Goal: Task Accomplishment & Management: Use online tool/utility

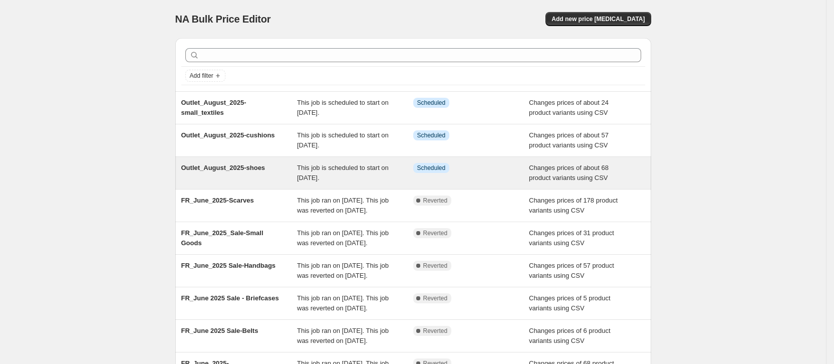
click at [213, 168] on span "Outlet_August_2025-shoes" at bounding box center [223, 168] width 84 height 8
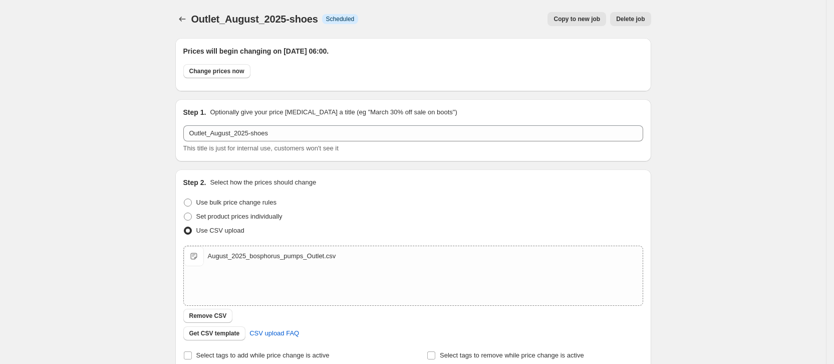
click at [584, 16] on span "Copy to new job" at bounding box center [577, 19] width 47 height 8
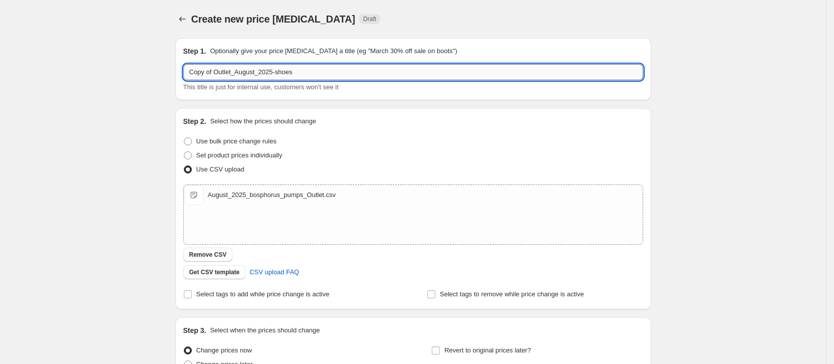
drag, startPoint x: 216, startPoint y: 69, endPoint x: 422, endPoint y: 70, distance: 205.9
click at [217, 69] on input "Copy of Outlet_August_2025-shoes" at bounding box center [413, 72] width 460 height 16
type input "Outlet_August_2025-belts"
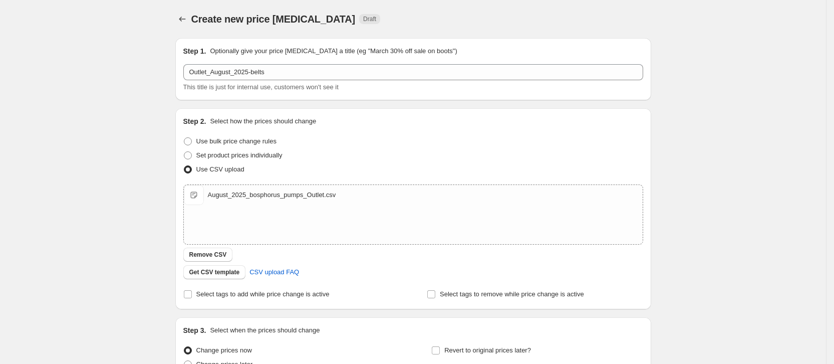
click at [699, 95] on div "Create new price [MEDICAL_DATA]. This page is ready Create new price [MEDICAL_D…" at bounding box center [413, 232] width 826 height 464
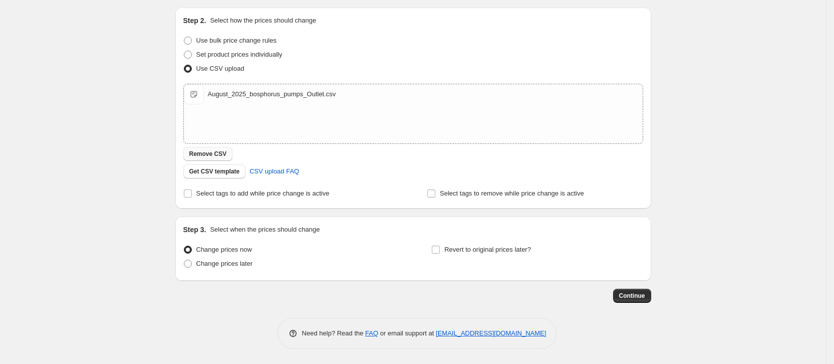
click at [226, 153] on span "Remove CSV" at bounding box center [208, 154] width 38 height 8
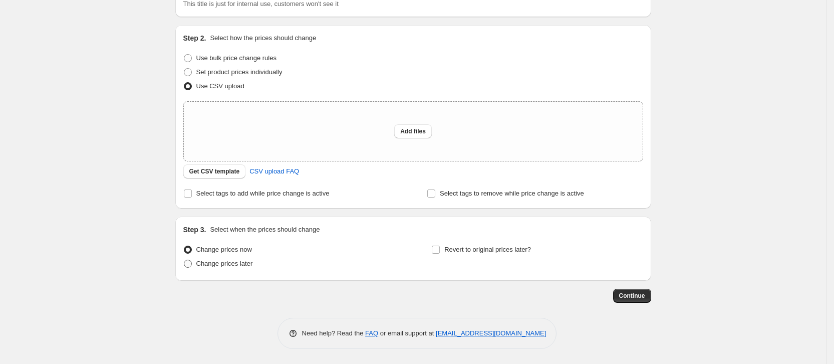
click at [192, 264] on span at bounding box center [188, 263] width 8 height 8
click at [184, 260] on input "Change prices later" at bounding box center [184, 259] width 1 height 1
radio input "true"
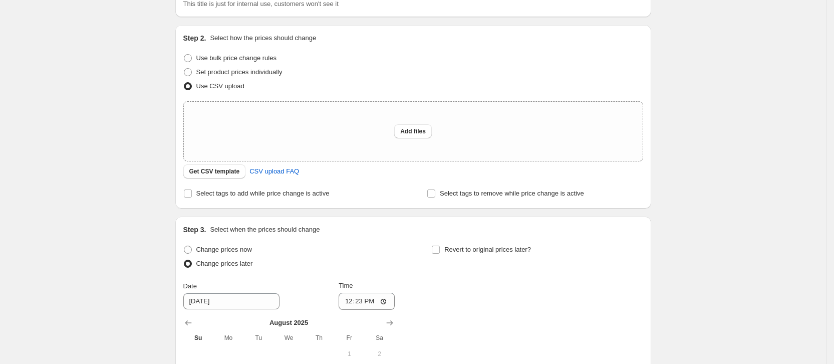
click at [733, 179] on div "Create new price [MEDICAL_DATA]. This page is ready Create new price [MEDICAL_D…" at bounding box center [413, 234] width 826 height 634
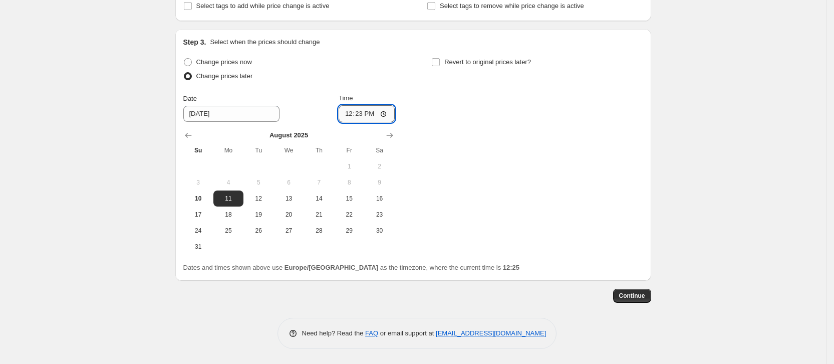
click at [359, 115] on input "12:23" at bounding box center [367, 113] width 56 height 17
click at [388, 117] on input "06:23" at bounding box center [367, 113] width 56 height 17
click at [510, 300] on div "Continue" at bounding box center [413, 296] width 476 height 14
click at [378, 115] on input "06:19" at bounding box center [367, 113] width 56 height 17
click at [385, 115] on input "06:19" at bounding box center [367, 113] width 56 height 17
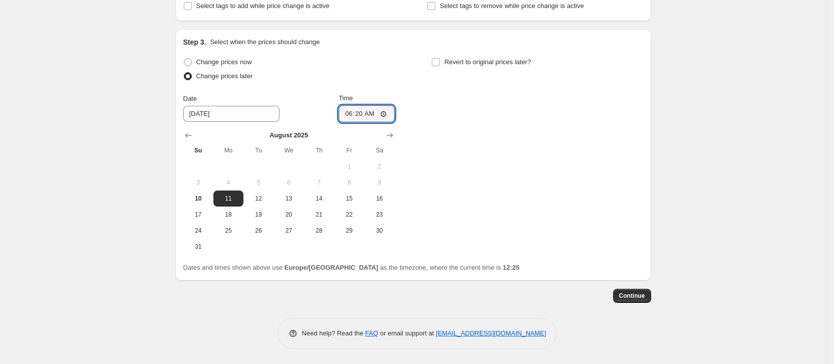
type input "06:20"
click at [485, 322] on div "Need help? Read the FAQ or email support at [EMAIL_ADDRESS][DOMAIN_NAME]" at bounding box center [418, 333] width 280 height 31
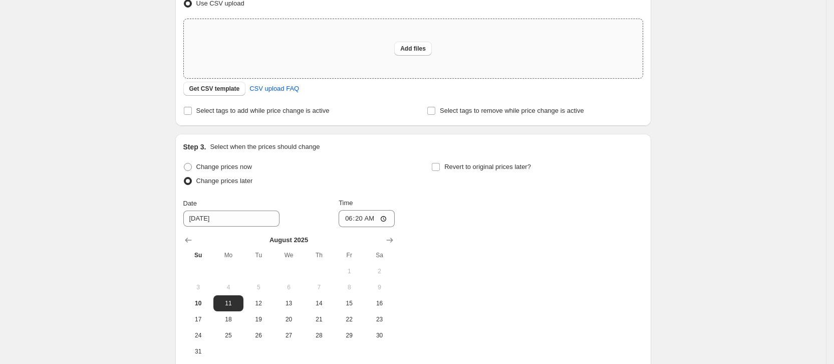
scroll to position [120, 0]
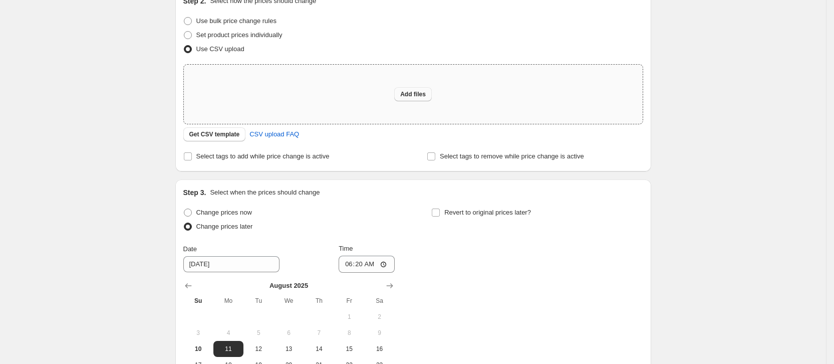
click at [419, 96] on span "Add files" at bounding box center [413, 94] width 26 height 8
type input "C:\fakepath\August_2025_belts_Outlet.csv"
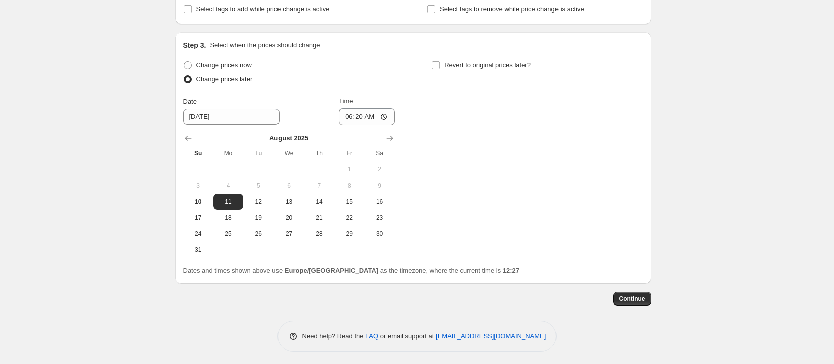
scroll to position [288, 0]
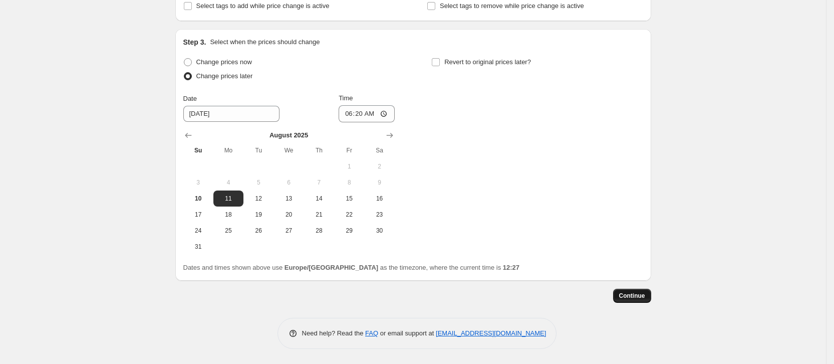
click at [637, 299] on span "Continue" at bounding box center [632, 296] width 26 height 8
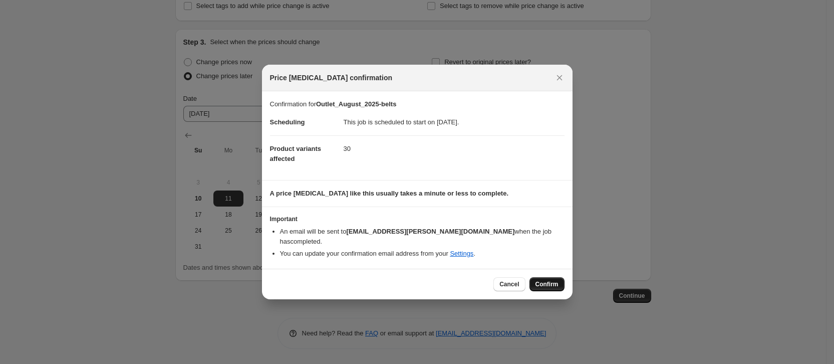
click at [541, 283] on span "Confirm" at bounding box center [546, 284] width 23 height 8
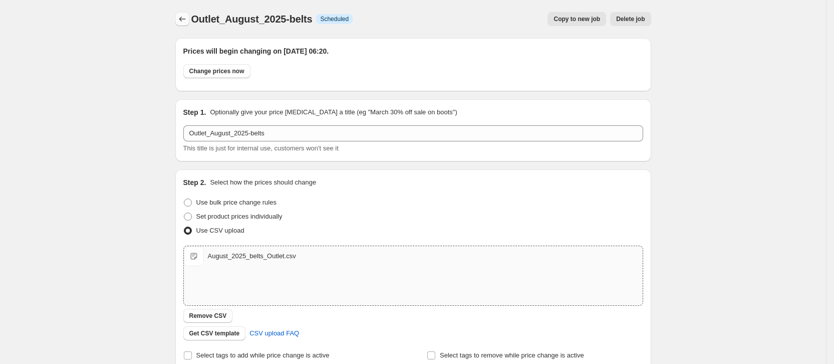
click at [182, 18] on icon "Price change jobs" at bounding box center [182, 19] width 10 height 10
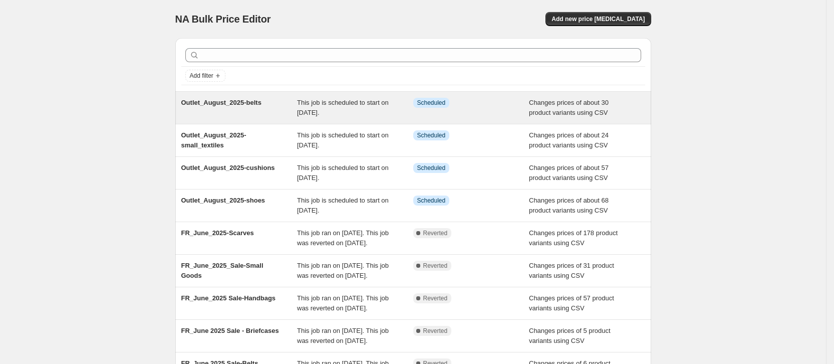
click at [204, 106] on span "Outlet_August_2025-belts" at bounding box center [221, 103] width 80 height 8
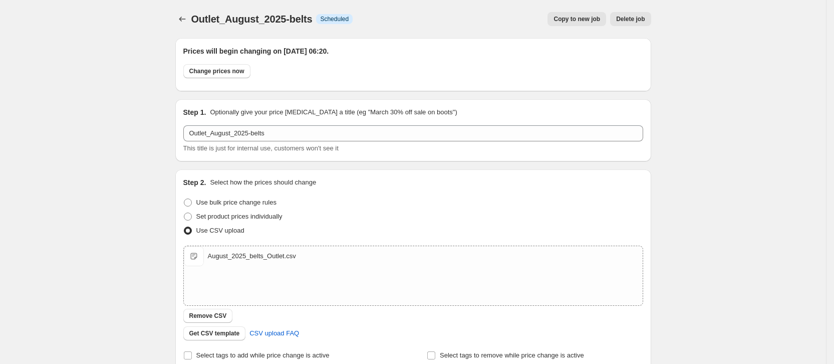
click at [582, 20] on span "Copy to new job" at bounding box center [577, 19] width 47 height 8
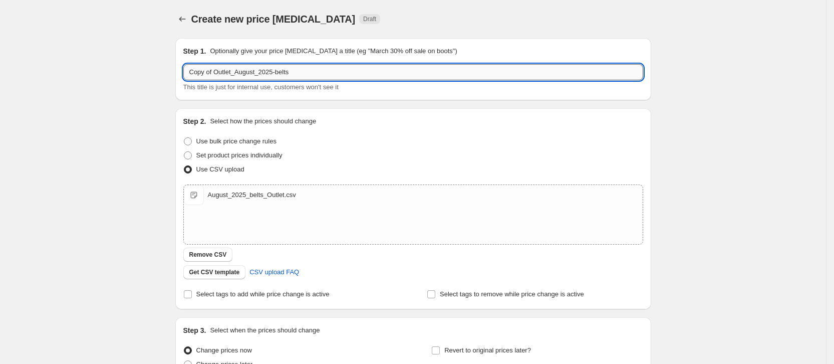
click at [220, 68] on input "Copy of Outlet_August_2025-belts" at bounding box center [413, 72] width 460 height 16
type input "Outlet_August_2025-games"
click at [766, 141] on div "Create new price [MEDICAL_DATA]. This page is ready Create new price [MEDICAL_D…" at bounding box center [413, 232] width 826 height 464
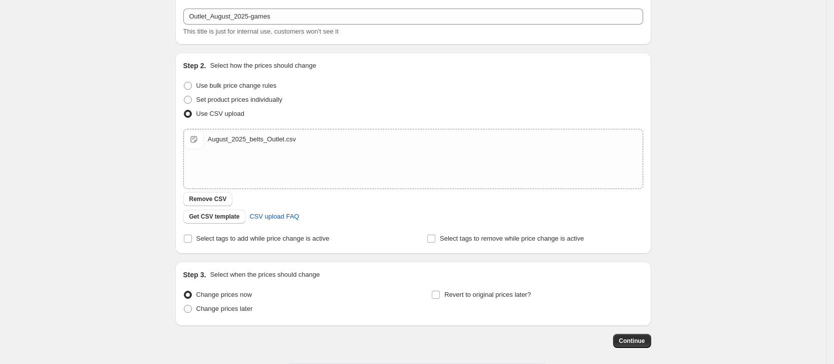
scroll to position [75, 0]
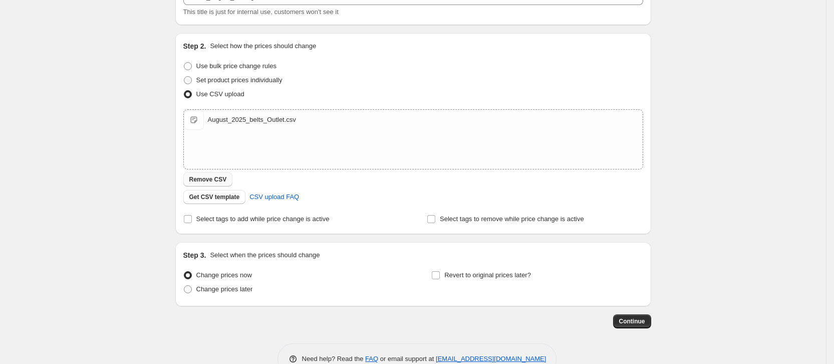
click at [198, 178] on span "Remove CSV" at bounding box center [208, 179] width 38 height 8
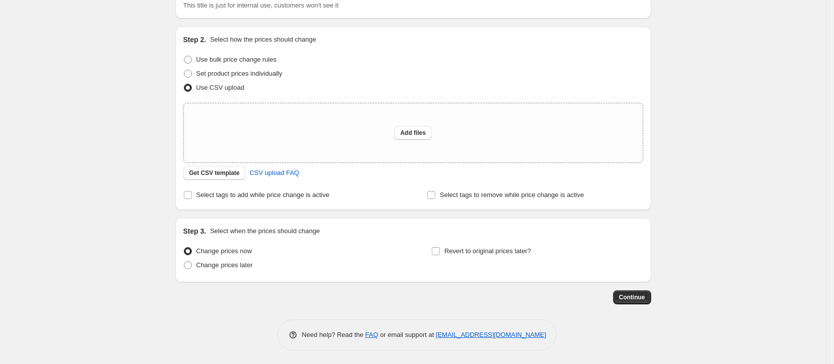
scroll to position [83, 0]
click at [189, 265] on span at bounding box center [188, 263] width 8 height 8
click at [184, 260] on input "Change prices later" at bounding box center [184, 259] width 1 height 1
radio input "true"
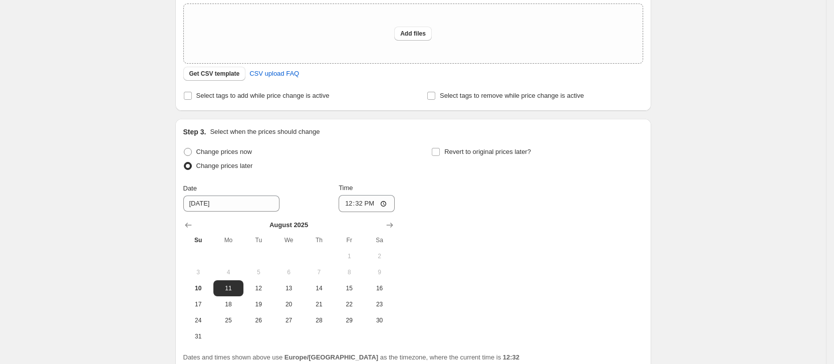
scroll to position [271, 0]
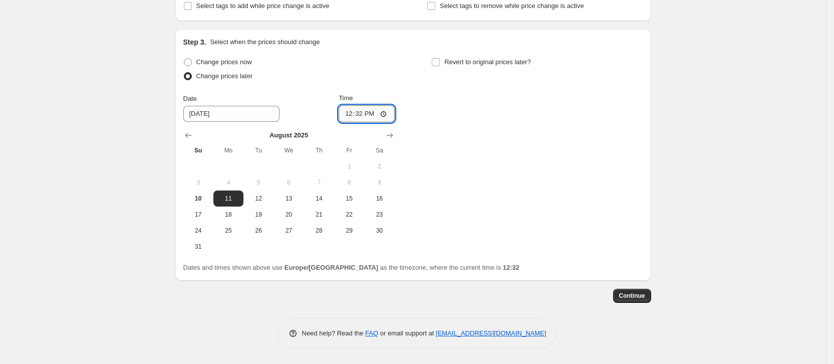
click at [375, 114] on input "12:32" at bounding box center [367, 113] width 56 height 17
click at [364, 115] on input "12:59" at bounding box center [367, 113] width 56 height 17
click at [759, 120] on div "Create new price [MEDICAL_DATA]. This page is ready Create new price [MEDICAL_D…" at bounding box center [413, 46] width 826 height 634
click at [374, 113] on input "06:59" at bounding box center [367, 113] width 56 height 17
type input "06:25"
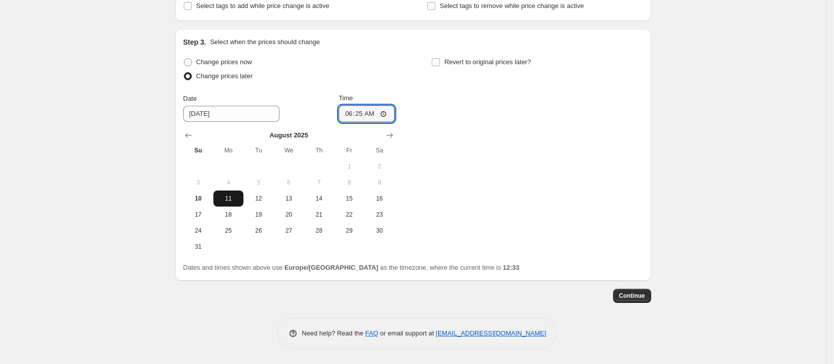
click at [227, 202] on button "11" at bounding box center [228, 198] width 30 height 16
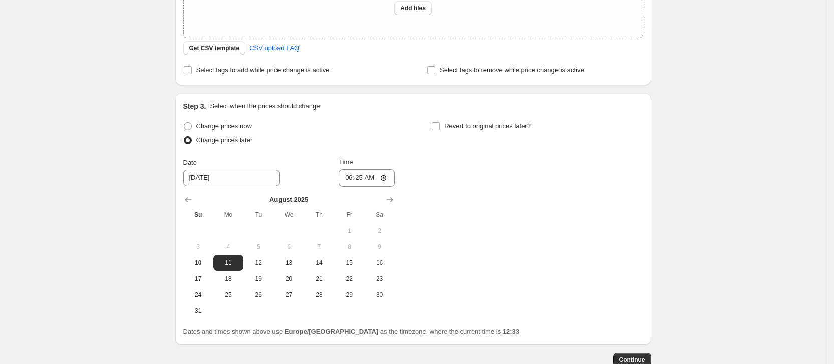
scroll to position [120, 0]
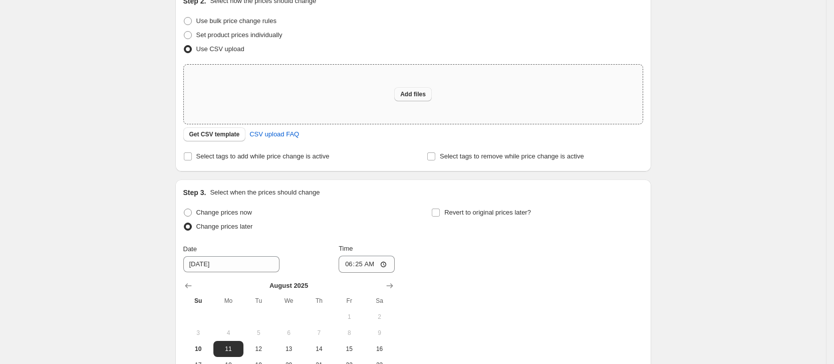
click at [414, 93] on span "Add files" at bounding box center [413, 94] width 26 height 8
type input "C:\fakepath\August_2025_games.csv"
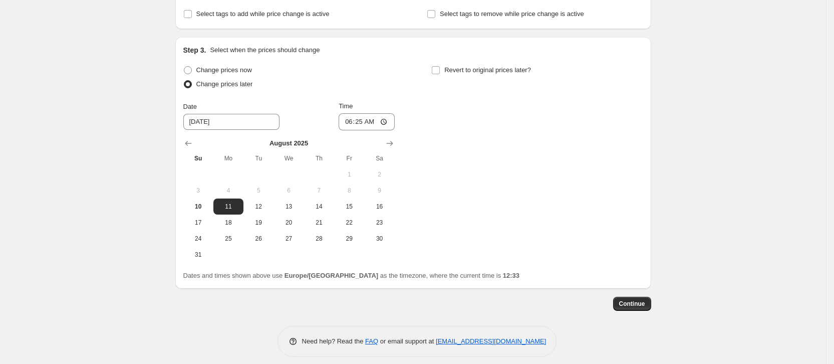
scroll to position [288, 0]
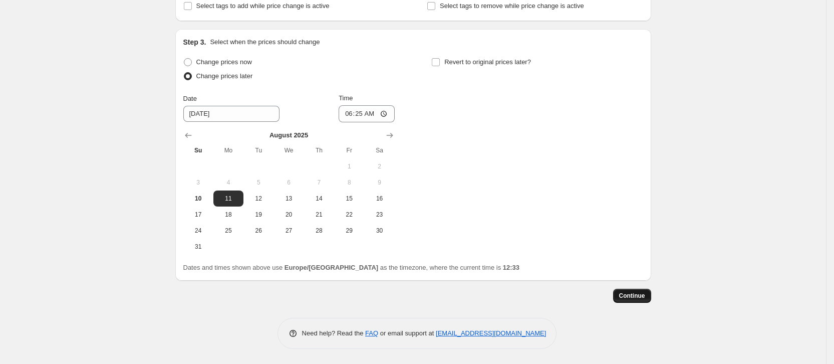
click at [628, 295] on span "Continue" at bounding box center [632, 296] width 26 height 8
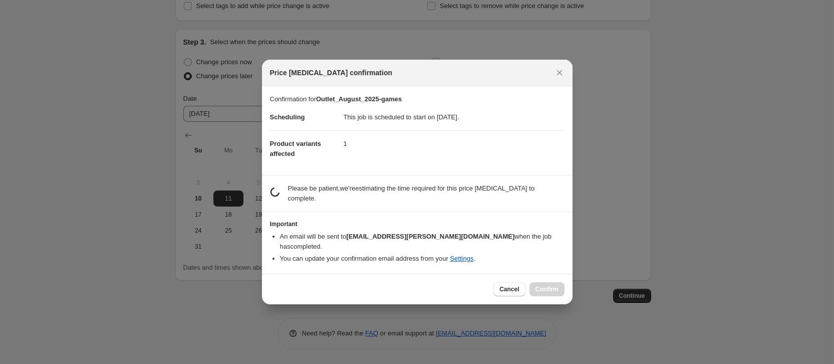
scroll to position [0, 0]
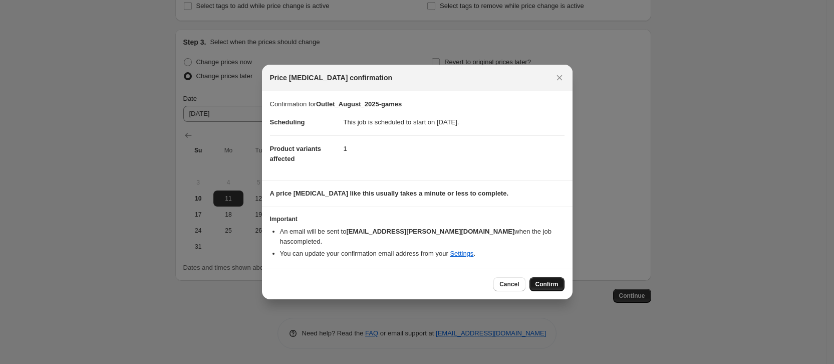
click at [555, 280] on span "Confirm" at bounding box center [546, 284] width 23 height 8
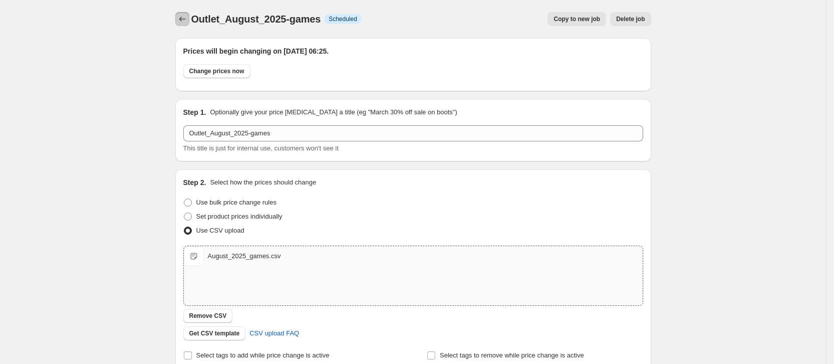
click at [187, 19] on icon "Price change jobs" at bounding box center [182, 19] width 10 height 10
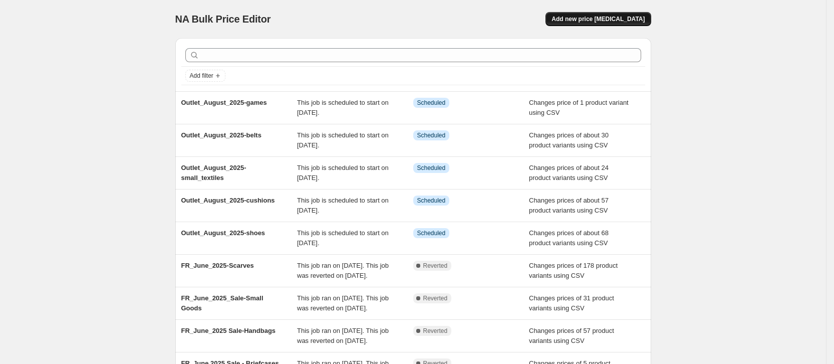
click at [600, 21] on span "Add new price [MEDICAL_DATA]" at bounding box center [598, 19] width 93 height 8
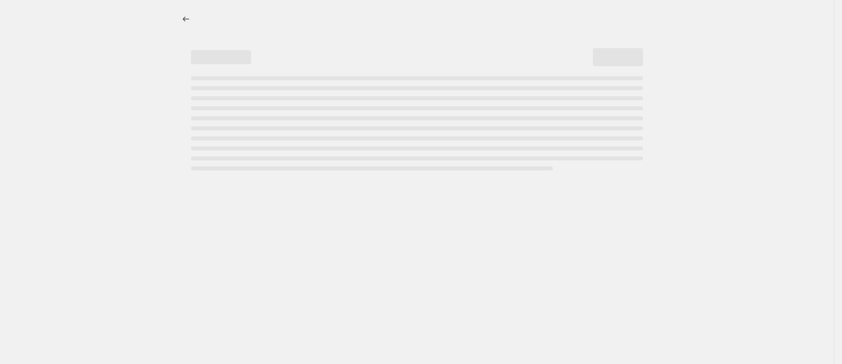
select select "percentage"
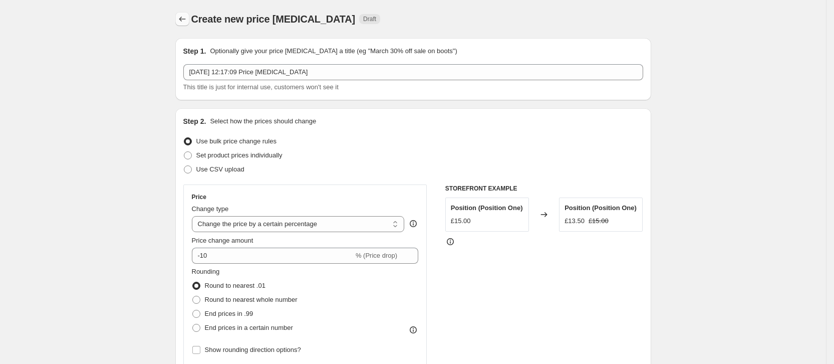
click at [179, 20] on button "Price change jobs" at bounding box center [182, 19] width 14 height 14
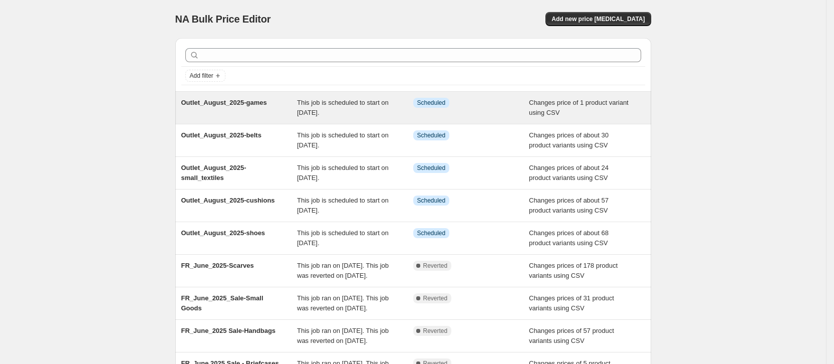
click at [223, 100] on span "Outlet_August_2025-games" at bounding box center [224, 103] width 86 height 8
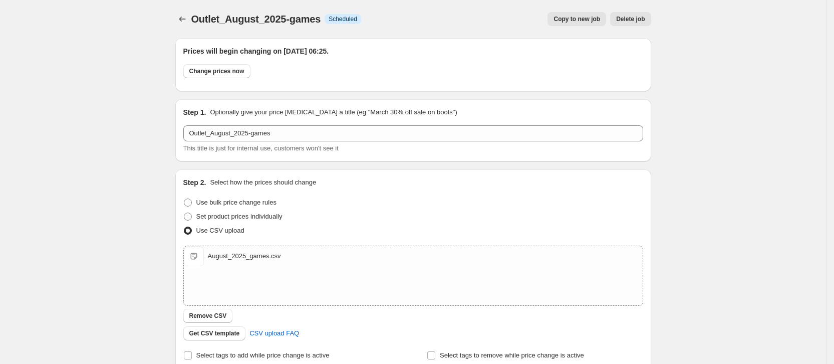
click at [576, 20] on span "Copy to new job" at bounding box center [577, 19] width 47 height 8
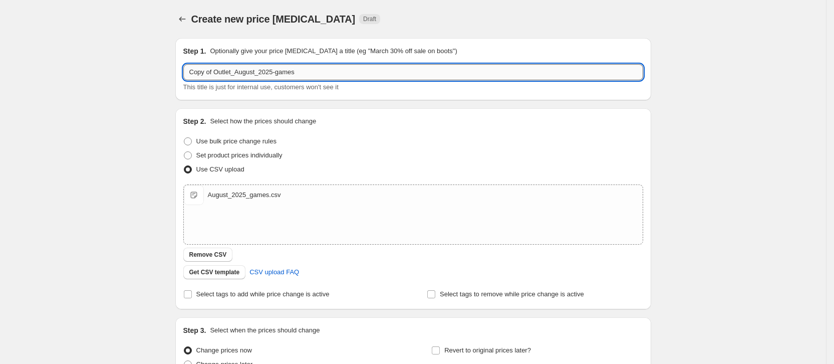
click at [216, 70] on input "Copy of Outlet_August_2025-games" at bounding box center [413, 72] width 460 height 16
type input "Outlet_August_2025-rucksacks"
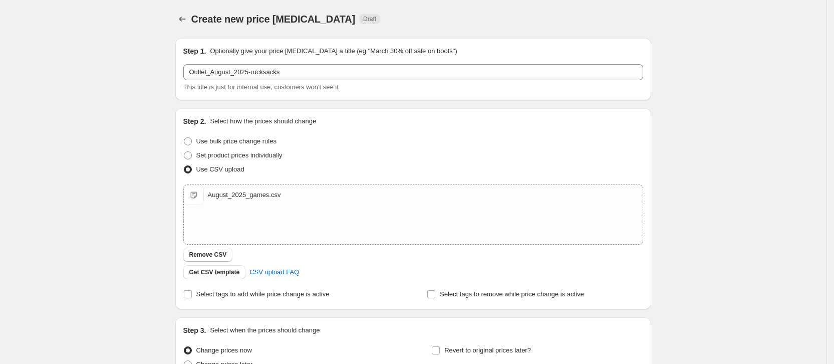
click at [789, 104] on div "Create new price [MEDICAL_DATA]. This page is ready Create new price [MEDICAL_D…" at bounding box center [413, 232] width 826 height 464
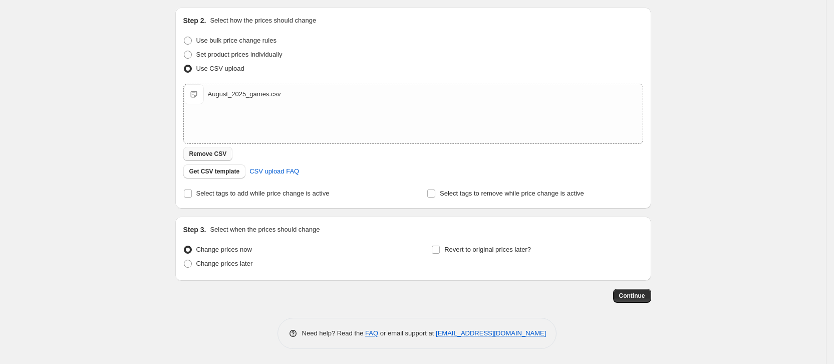
click at [202, 150] on span "Remove CSV" at bounding box center [208, 154] width 38 height 8
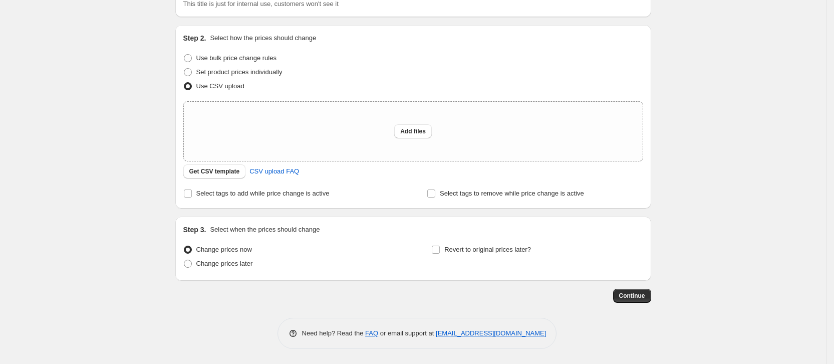
scroll to position [83, 0]
click at [192, 259] on span at bounding box center [188, 263] width 8 height 8
click at [184, 259] on input "Change prices later" at bounding box center [184, 259] width 1 height 1
radio input "true"
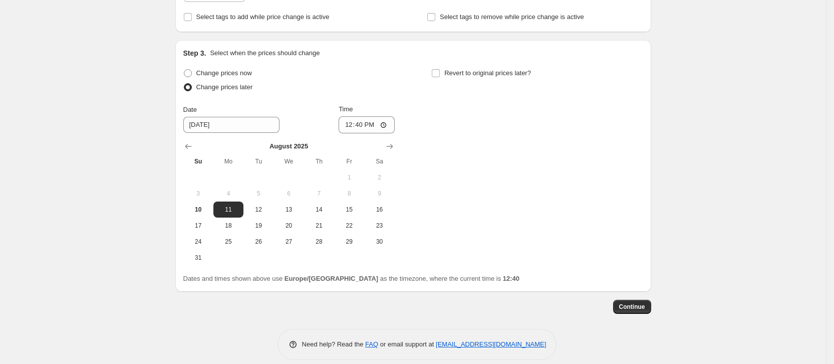
scroll to position [271, 0]
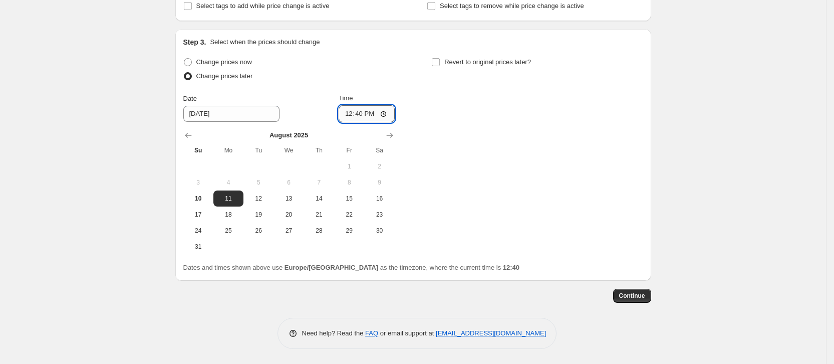
click at [362, 118] on input "12:40" at bounding box center [367, 113] width 56 height 17
type input "06:03"
click at [762, 51] on div "Create new price [MEDICAL_DATA]. This page is ready Create new price [MEDICAL_D…" at bounding box center [413, 46] width 826 height 634
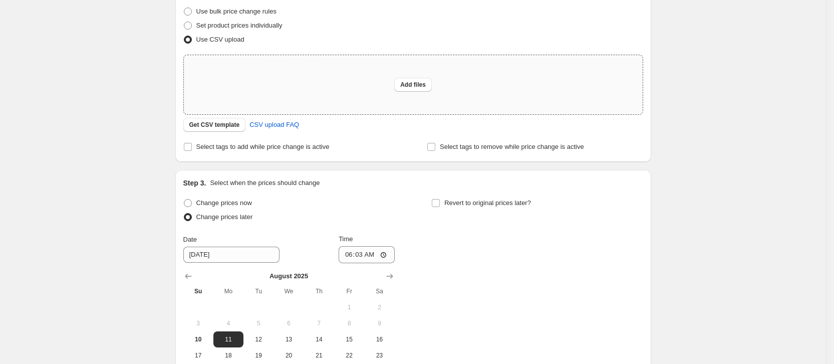
scroll to position [120, 0]
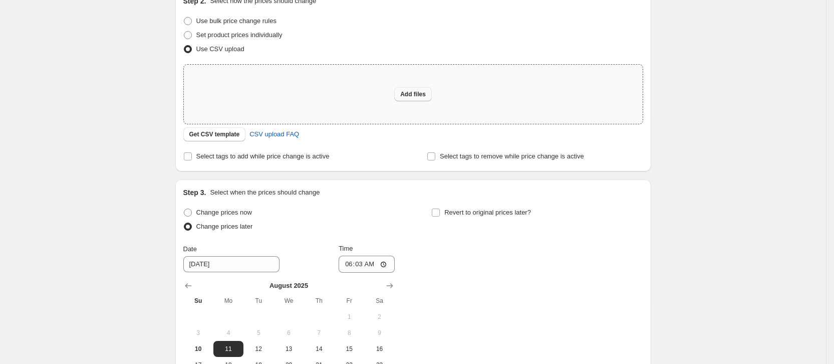
click at [411, 93] on span "Add files" at bounding box center [413, 94] width 26 height 8
type input "C:\fakepath\August_2025_backpacks_Outlet.csv"
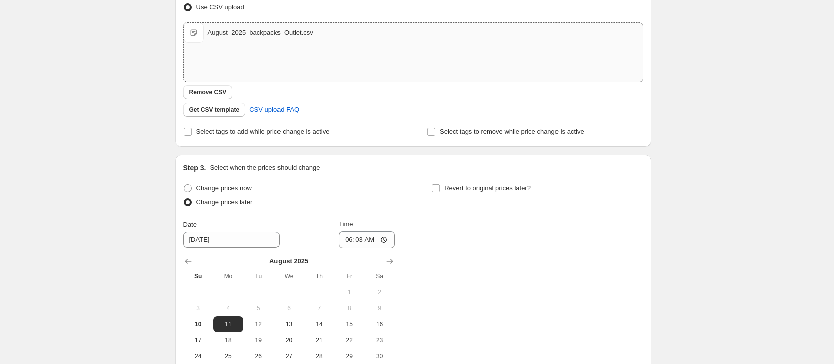
scroll to position [288, 0]
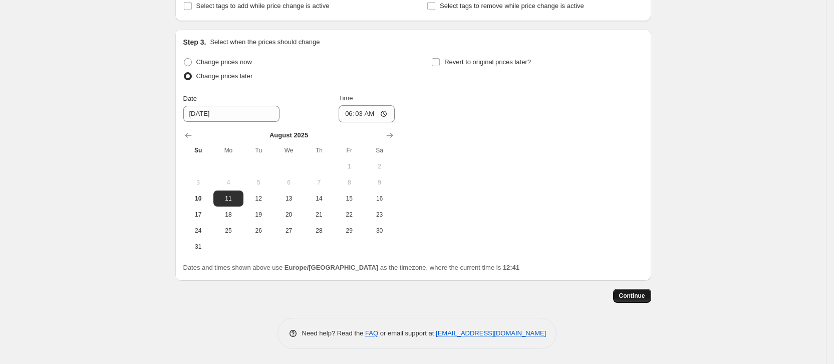
click at [631, 292] on span "Continue" at bounding box center [632, 296] width 26 height 8
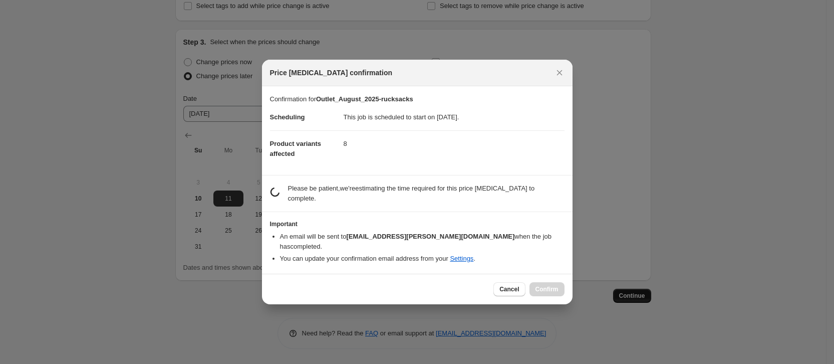
scroll to position [0, 0]
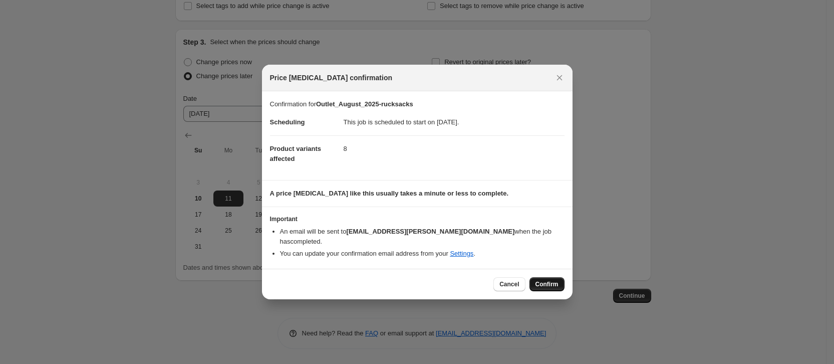
click at [554, 280] on span "Confirm" at bounding box center [546, 284] width 23 height 8
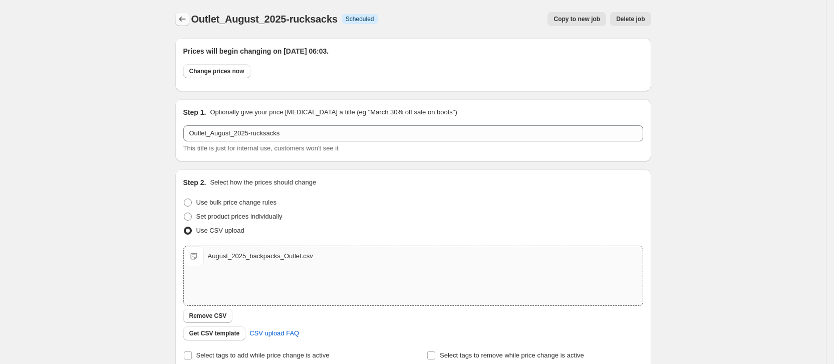
click at [187, 16] on icon "Price change jobs" at bounding box center [182, 19] width 10 height 10
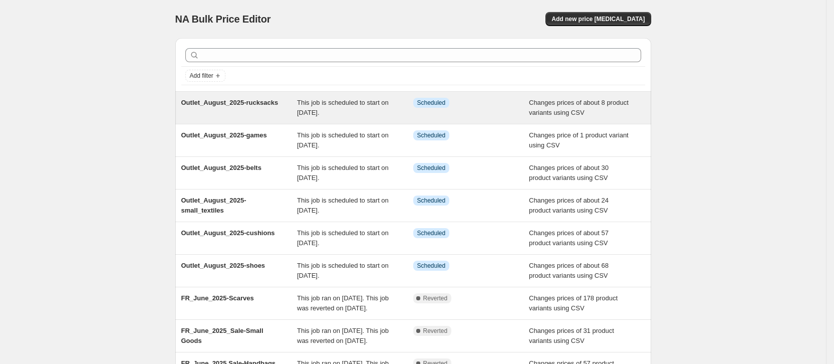
click at [259, 104] on span "Outlet_August_2025-rucksacks" at bounding box center [229, 103] width 97 height 8
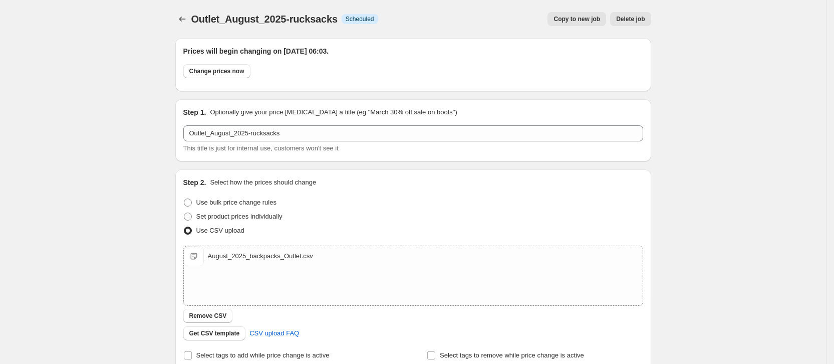
click at [580, 14] on button "Copy to new job" at bounding box center [577, 19] width 59 height 14
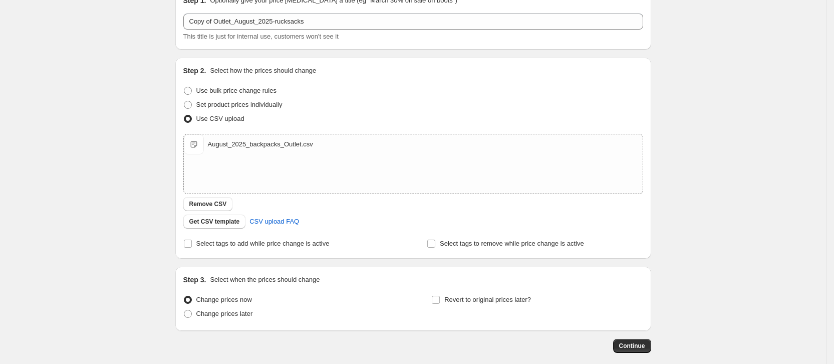
scroll to position [101, 0]
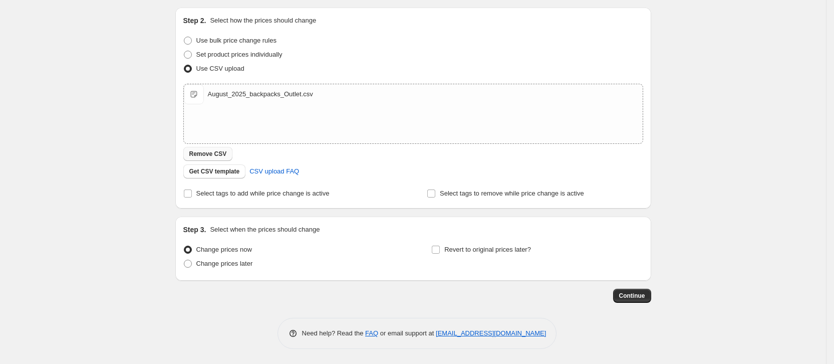
click at [211, 150] on span "Remove CSV" at bounding box center [208, 154] width 38 height 8
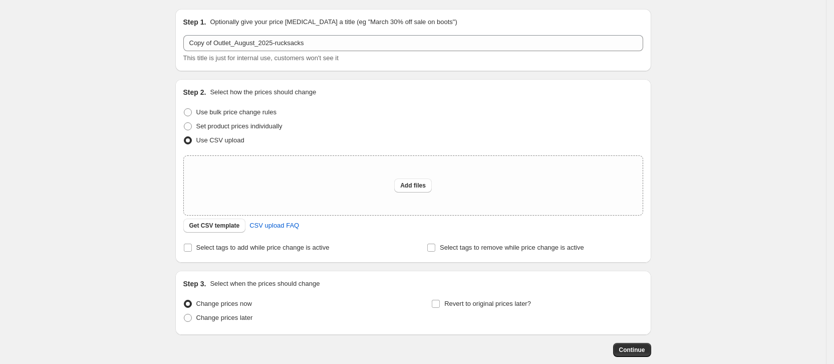
scroll to position [0, 0]
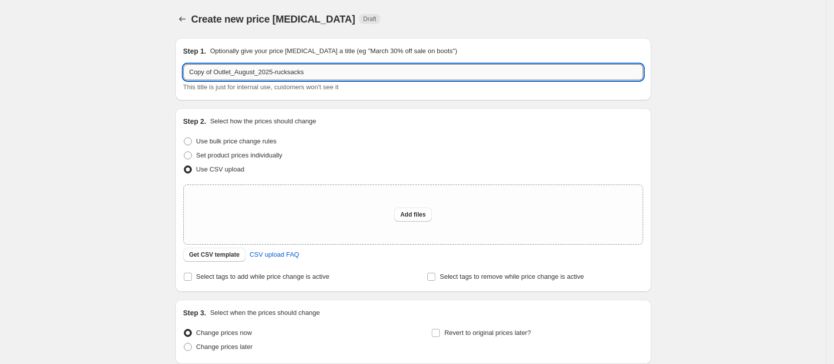
click at [217, 70] on input "Copy of Outlet_August_2025-rucksacks" at bounding box center [413, 72] width 460 height 16
click at [313, 72] on input "Outlet_August_2025-rucksacks" at bounding box center [413, 72] width 460 height 16
click at [268, 76] on input "Outlet_August_2025-smallleather" at bounding box center [413, 72] width 460 height 16
paste input "-"
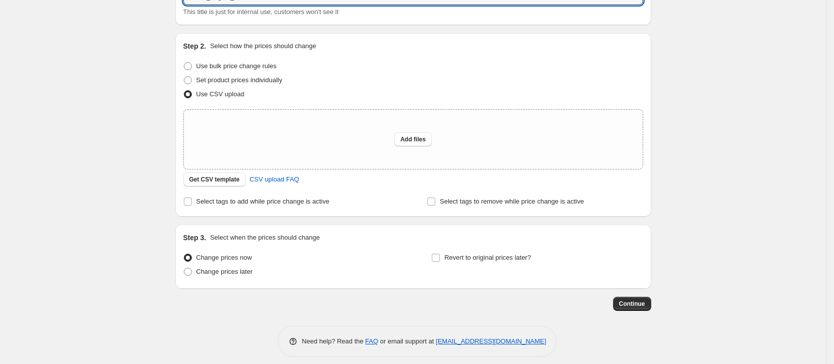
scroll to position [83, 0]
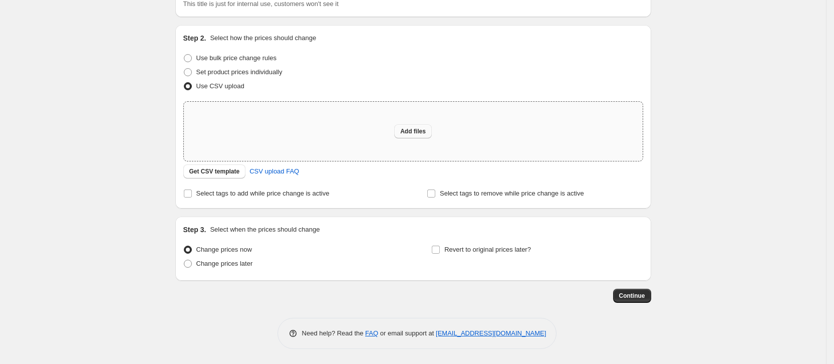
type input "Outlet_August_2025-small-leather"
click at [410, 136] on button "Add files" at bounding box center [413, 131] width 38 height 14
type input "C:\fakepath\August_2025_small_leathergoods_Outlet.csv"
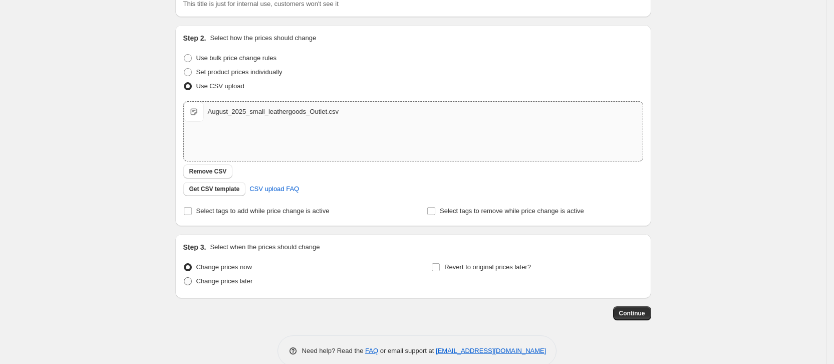
click at [189, 283] on span at bounding box center [188, 281] width 8 height 8
click at [184, 278] on input "Change prices later" at bounding box center [184, 277] width 1 height 1
radio input "true"
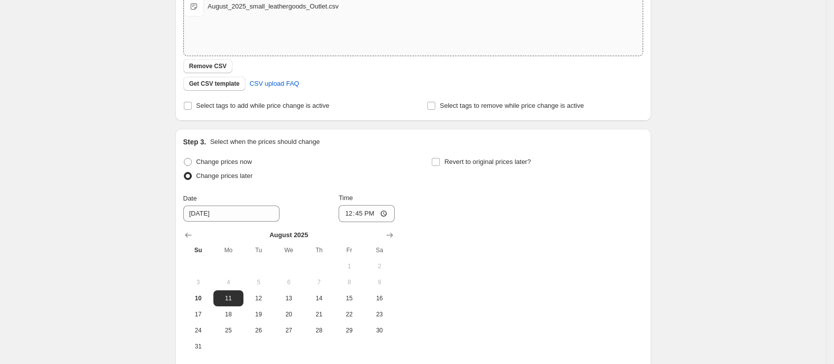
scroll to position [288, 0]
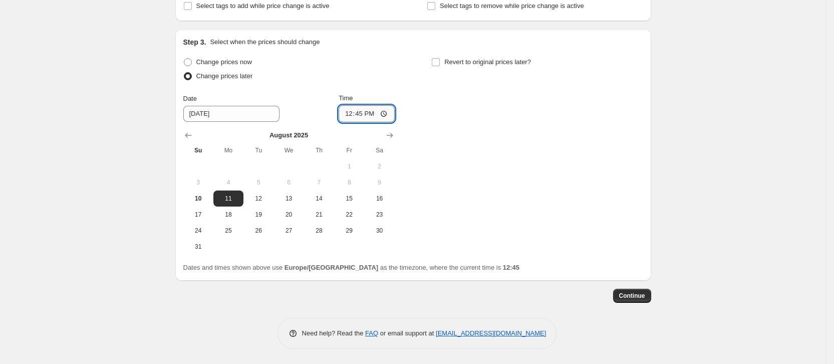
click at [361, 116] on input "12:45" at bounding box center [367, 113] width 56 height 17
type input "06:18"
click at [721, 118] on div "Create new price [MEDICAL_DATA]. This page is ready Create new price [MEDICAL_D…" at bounding box center [413, 38] width 826 height 652
click at [643, 291] on button "Continue" at bounding box center [632, 296] width 38 height 14
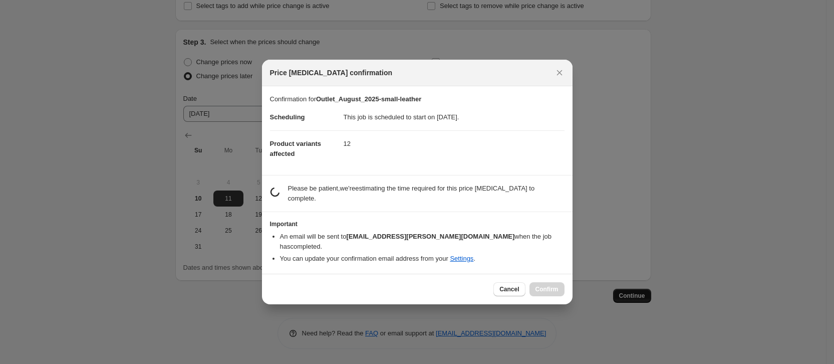
scroll to position [0, 0]
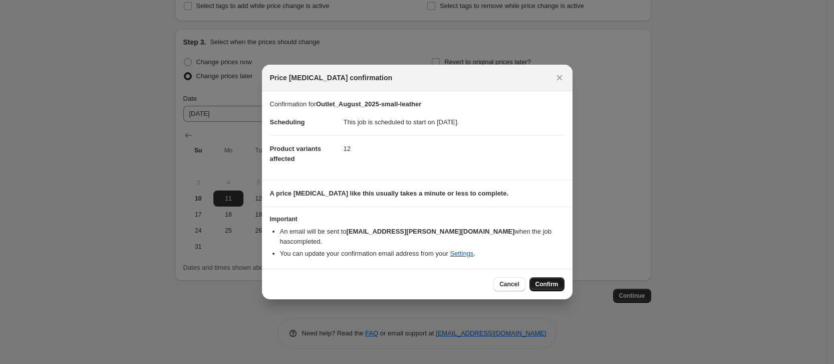
click at [550, 280] on span "Confirm" at bounding box center [546, 284] width 23 height 8
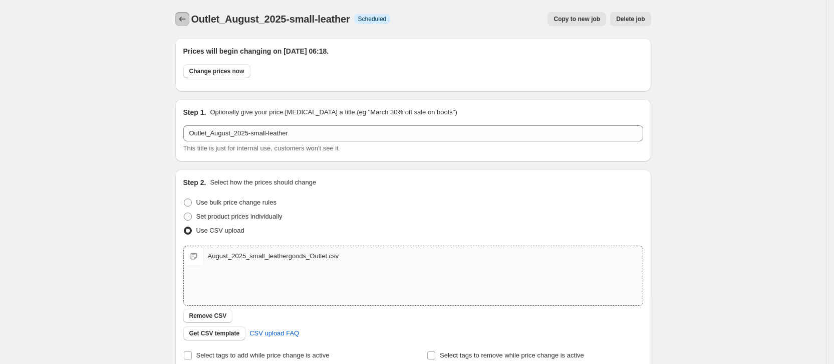
drag, startPoint x: 186, startPoint y: 20, endPoint x: 222, endPoint y: 37, distance: 39.7
click at [191, 24] on div at bounding box center [183, 19] width 16 height 14
click at [184, 18] on icon "Price change jobs" at bounding box center [182, 19] width 7 height 5
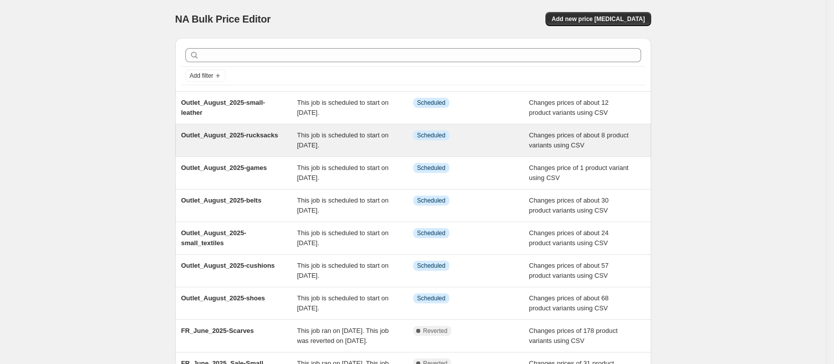
click at [205, 133] on span "Outlet_August_2025-rucksacks" at bounding box center [229, 135] width 97 height 8
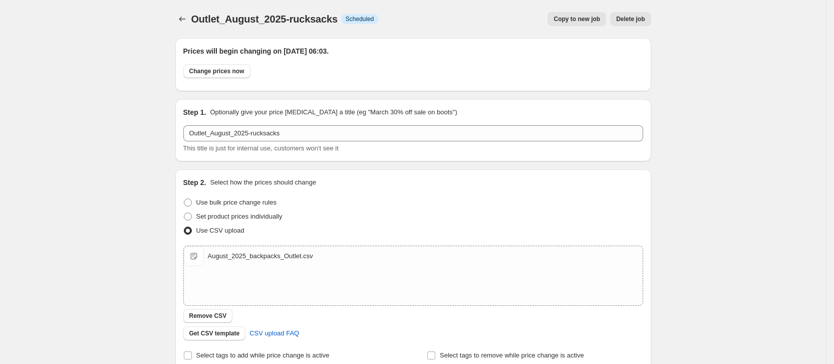
click at [575, 16] on span "Copy to new job" at bounding box center [577, 19] width 47 height 8
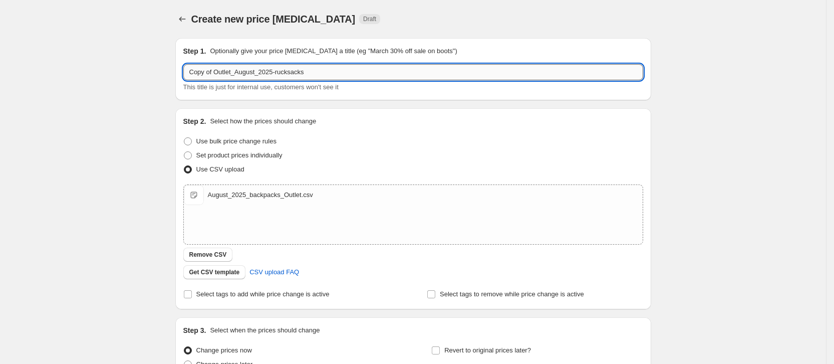
click at [234, 72] on input "Copy of Outlet_August_2025-rucksacks" at bounding box center [413, 72] width 460 height 16
type input "Outlet_August_2025-handbags"
click at [214, 252] on span "Remove CSV" at bounding box center [208, 254] width 38 height 8
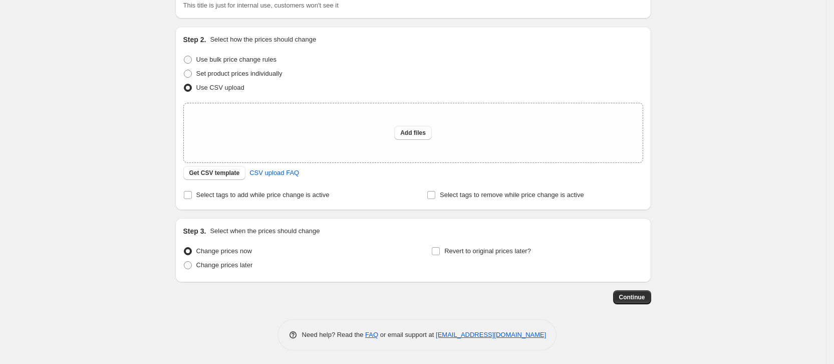
scroll to position [83, 0]
click at [225, 267] on span "Change prices later" at bounding box center [224, 263] width 57 height 8
click at [184, 260] on input "Change prices later" at bounding box center [184, 259] width 1 height 1
radio input "true"
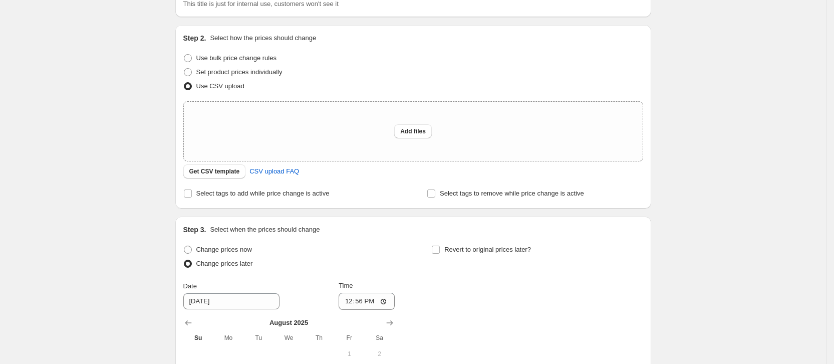
scroll to position [271, 0]
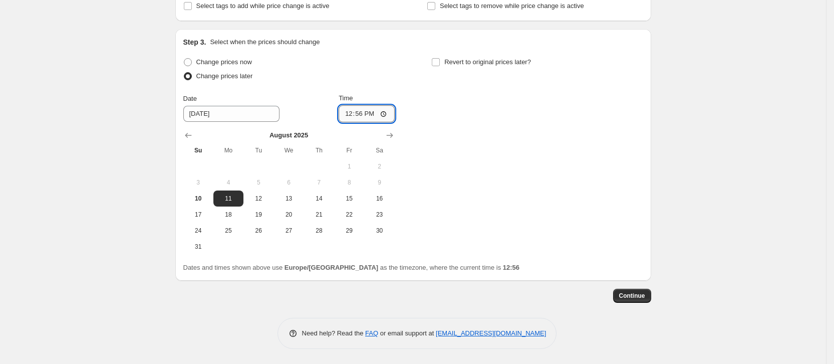
click at [365, 113] on input "12:56" at bounding box center [367, 113] width 56 height 17
type input "06:35"
click at [726, 84] on div "Create new price change job. This page is ready Create new price change job Dra…" at bounding box center [413, 46] width 826 height 634
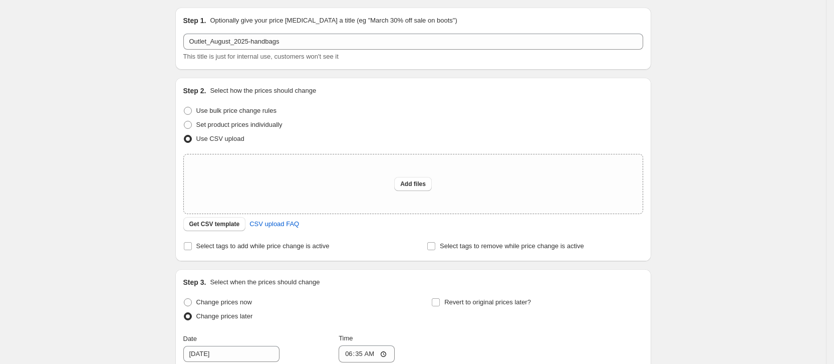
scroll to position [0, 0]
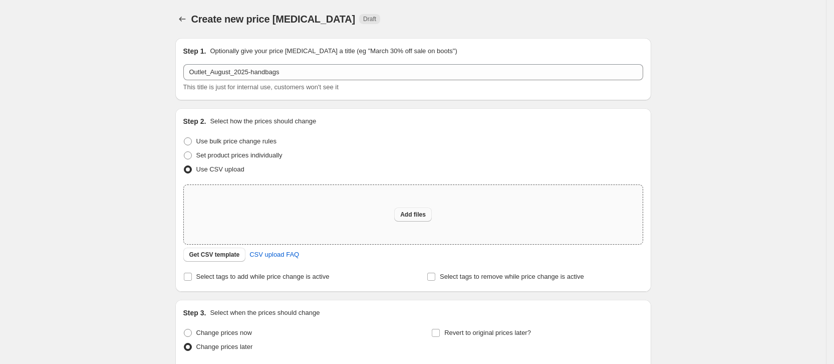
click at [429, 216] on button "Add files" at bounding box center [413, 214] width 38 height 14
type input "C:\fakepath\August_2025_handbags_Outlet.csv"
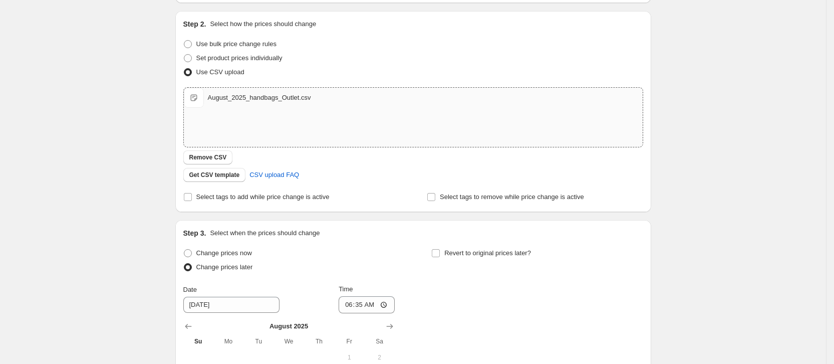
scroll to position [288, 0]
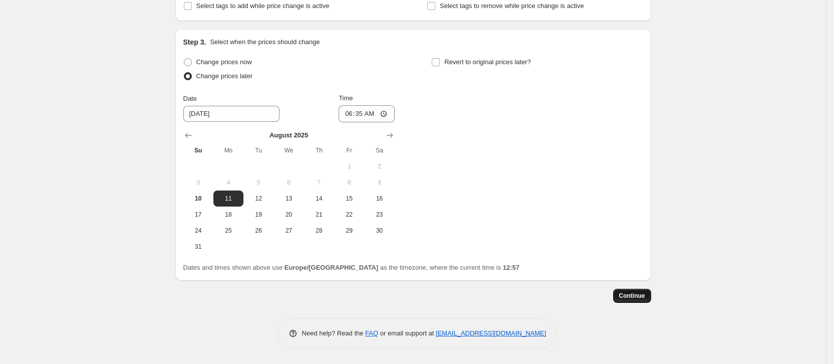
click at [640, 295] on span "Continue" at bounding box center [632, 296] width 26 height 8
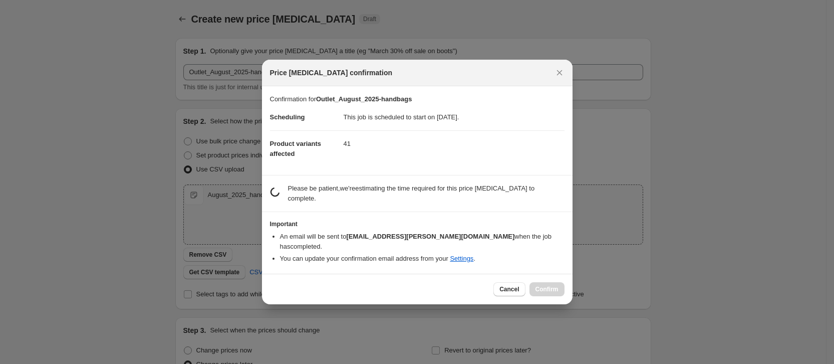
scroll to position [0, 0]
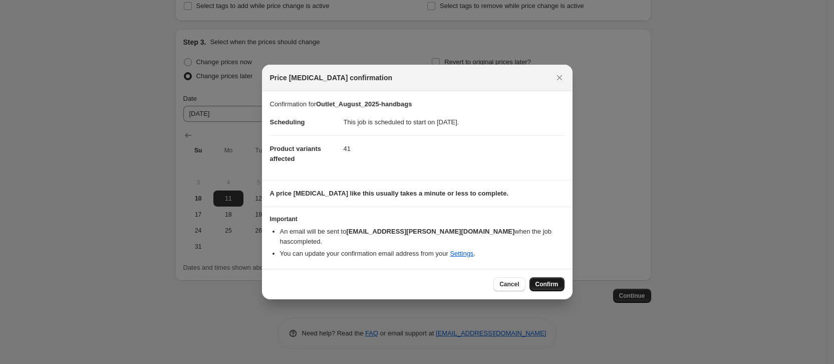
click at [543, 277] on button "Confirm" at bounding box center [546, 284] width 35 height 14
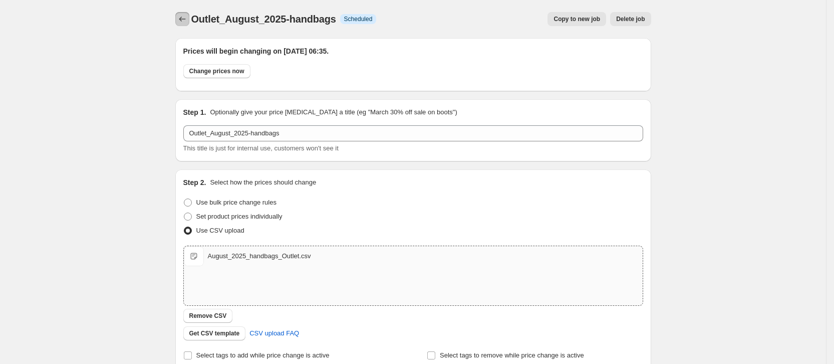
click at [183, 19] on icon "Price change jobs" at bounding box center [182, 19] width 10 height 10
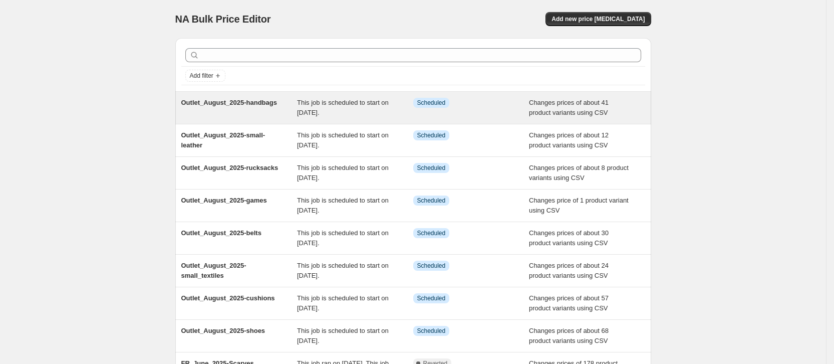
click at [191, 102] on span "Outlet_August_2025-handbags" at bounding box center [229, 103] width 96 height 8
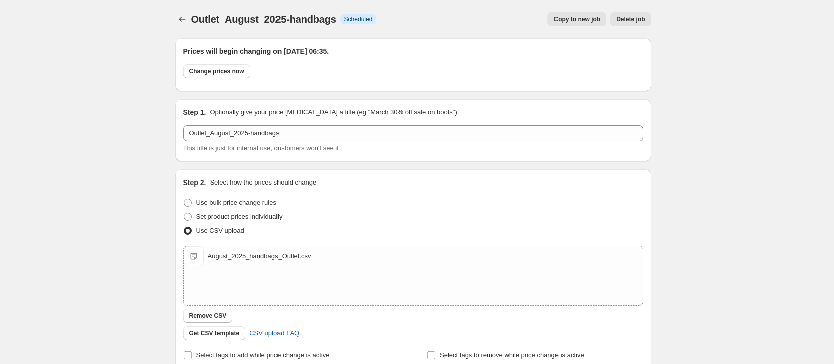
click at [560, 21] on span "Copy to new job" at bounding box center [577, 19] width 47 height 8
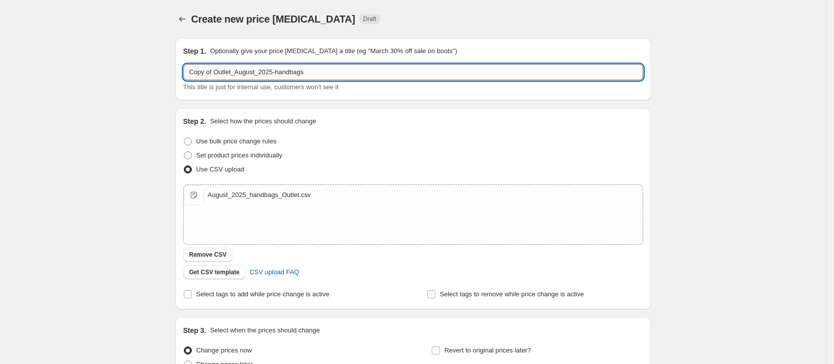
drag, startPoint x: 220, startPoint y: 76, endPoint x: 247, endPoint y: 77, distance: 27.1
click at [221, 76] on input "Copy of Outlet_August_2025-handbags" at bounding box center [413, 72] width 460 height 16
type input "Outlet_August_2025-scarves"
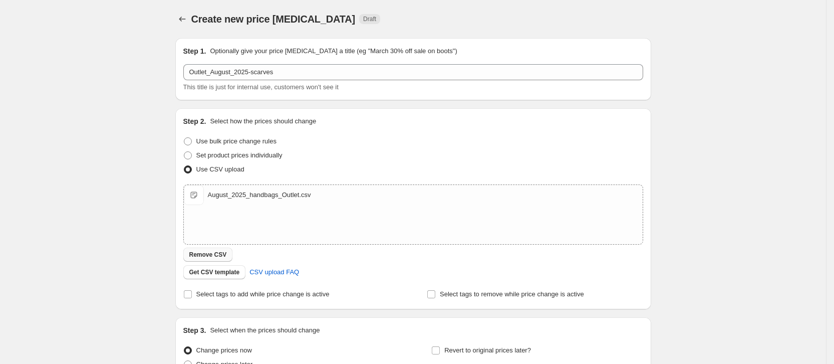
click at [201, 258] on span "Remove CSV" at bounding box center [208, 254] width 38 height 8
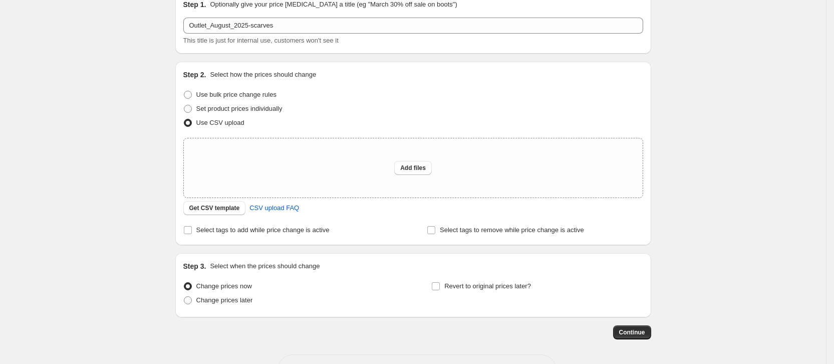
scroll to position [83, 0]
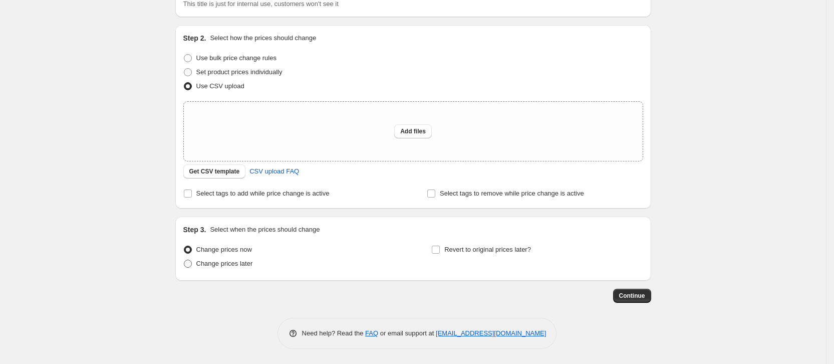
click at [203, 262] on span "Change prices later" at bounding box center [224, 263] width 57 height 8
click at [184, 260] on input "Change prices later" at bounding box center [184, 259] width 1 height 1
radio input "true"
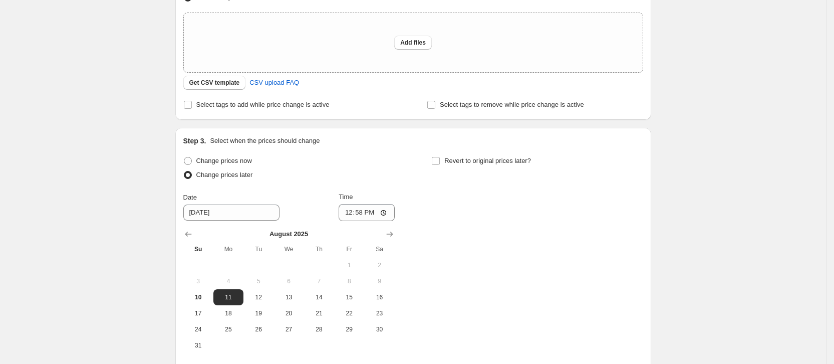
scroll to position [271, 0]
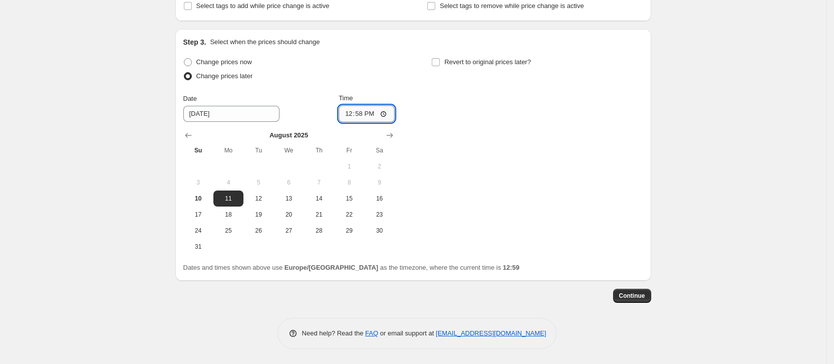
click at [359, 113] on input "12:58" at bounding box center [367, 113] width 56 height 17
type input "05:45"
click at [709, 78] on div "Create new price change job. This page is ready Create new price change job Dra…" at bounding box center [413, 46] width 826 height 634
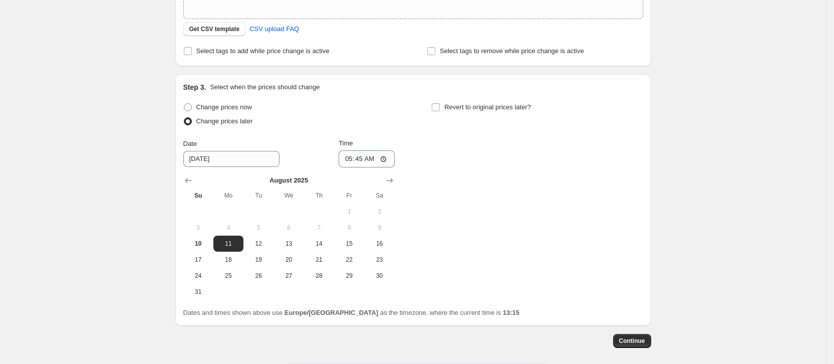
scroll to position [0, 0]
